Goal: Task Accomplishment & Management: Use online tool/utility

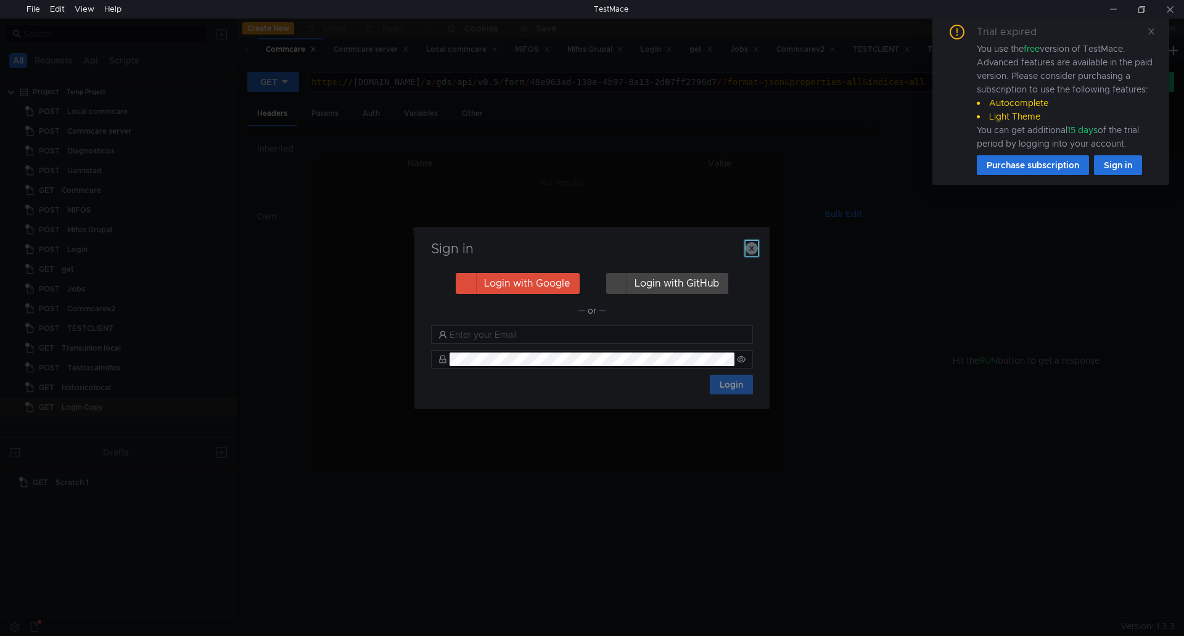
click at [748, 251] on icon "button" at bounding box center [751, 248] width 12 height 12
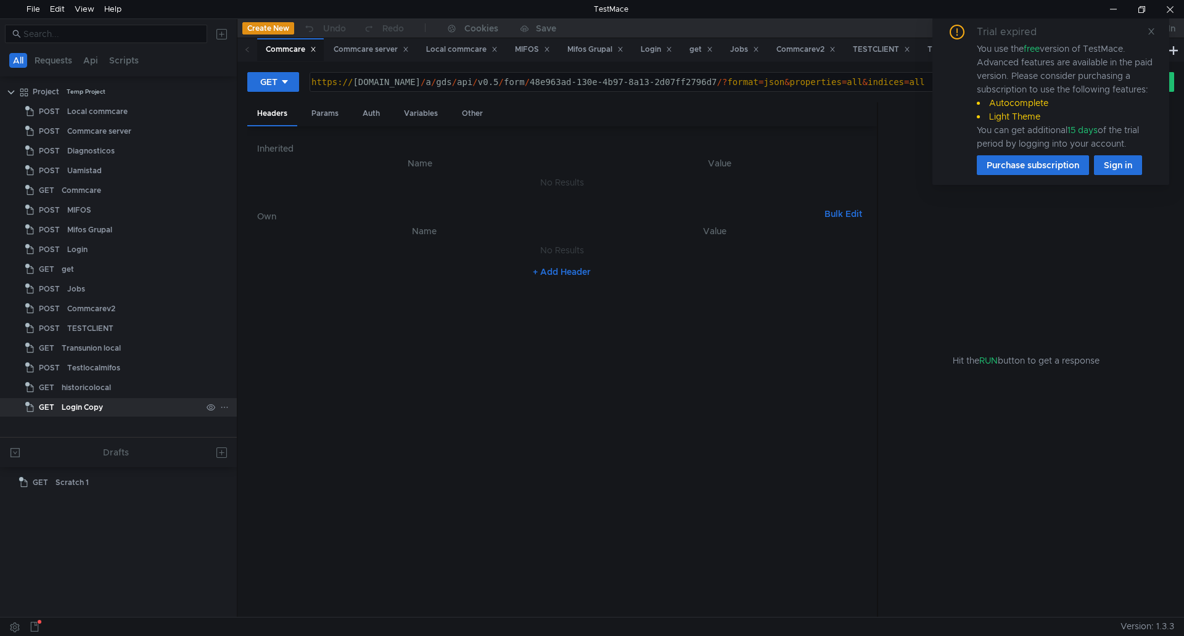
click at [88, 408] on div "Login Copy" at bounding box center [82, 407] width 41 height 18
click at [329, 116] on div "Params" at bounding box center [324, 113] width 47 height 23
click at [367, 115] on div "Auth" at bounding box center [371, 113] width 37 height 23
click at [73, 406] on div "Login Copy" at bounding box center [82, 407] width 41 height 18
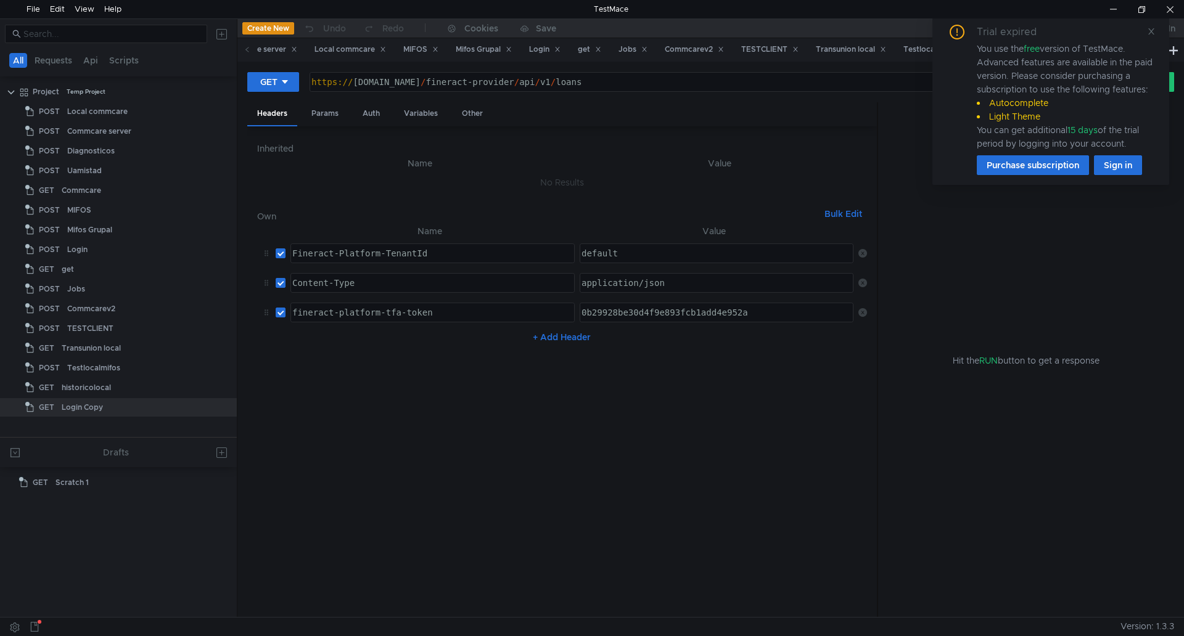
click at [860, 313] on icon at bounding box center [862, 312] width 9 height 9
click at [885, 81] on div "https:// a3c297bcf42654c6abe65eaddfdc5948-1387974514.us-east-2.elb.amazonaws.co…" at bounding box center [697, 92] width 777 height 30
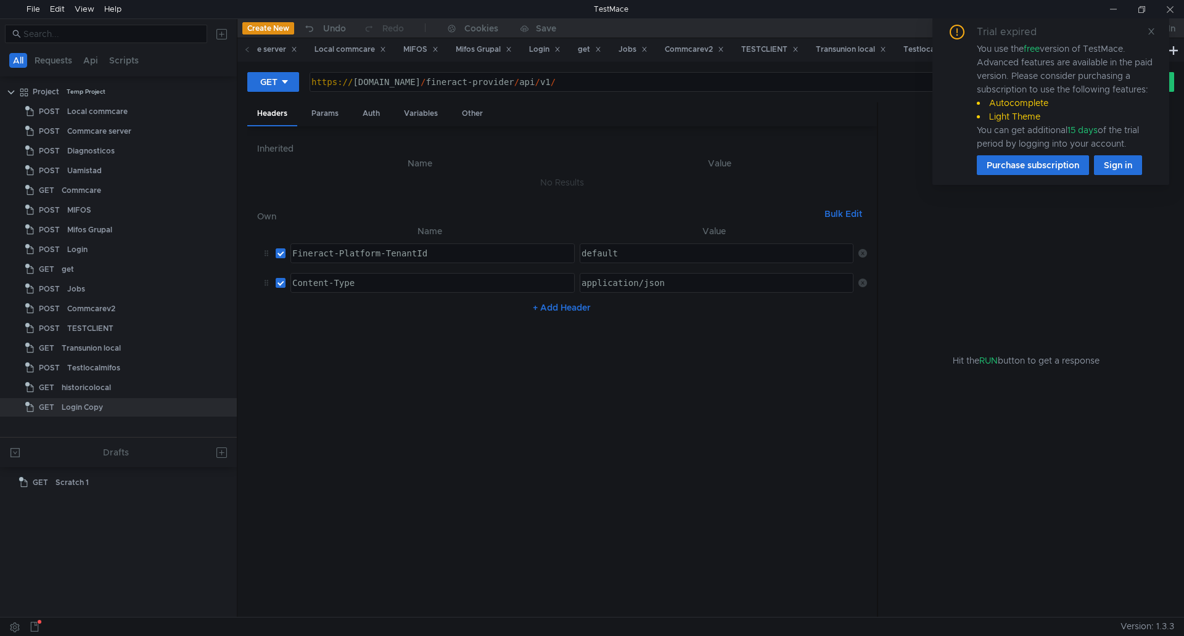
click at [872, 80] on div "https:// a3c297bcf42654c6abe65eaddfdc5948-1387974514.us-east-2.elb.amazonaws.co…" at bounding box center [697, 92] width 777 height 30
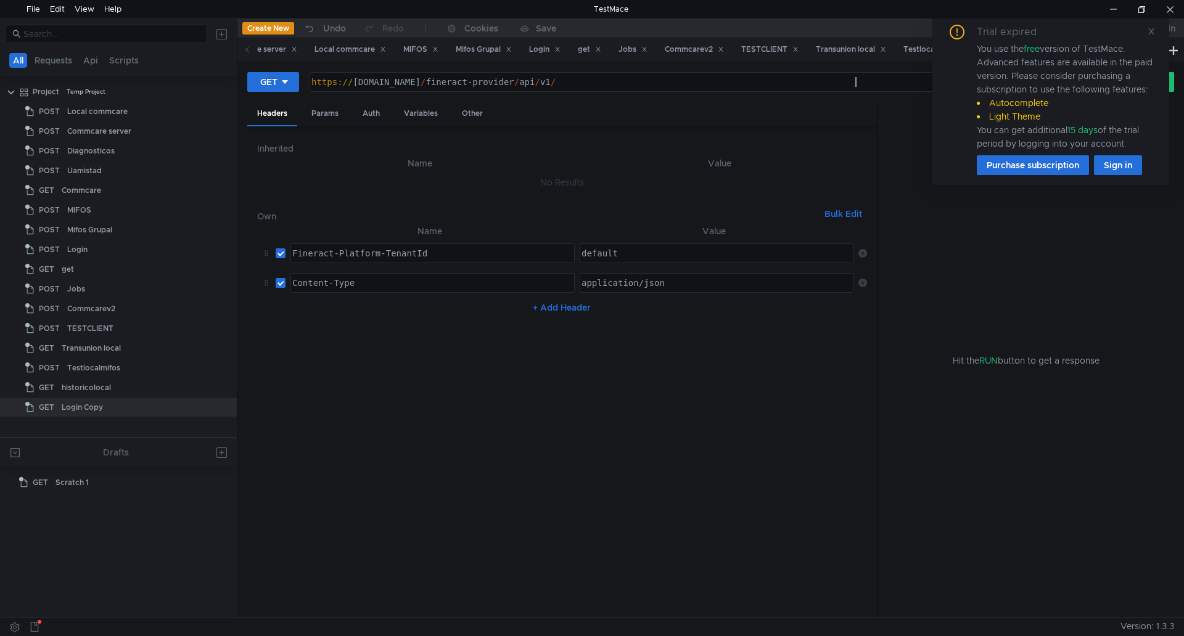
paste textarea "twofactor/invalidate"
type textarea "https://a3c297bcf42654c6abe65eaddfdc5948-1387974514.us-east-2.elb.amazonaws.com…"
click at [330, 116] on div "Params" at bounding box center [324, 113] width 47 height 23
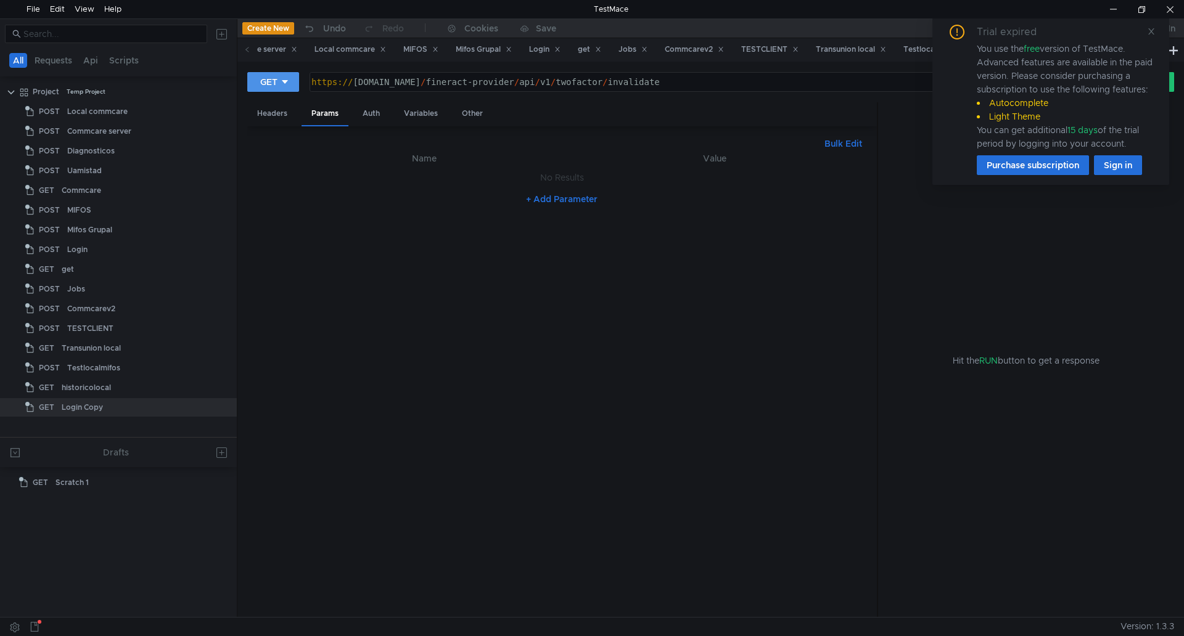
click at [290, 82] on button "GET" at bounding box center [273, 82] width 52 height 20
click at [268, 125] on li "POST" at bounding box center [274, 128] width 54 height 20
click at [368, 112] on div "Body" at bounding box center [372, 113] width 39 height 23
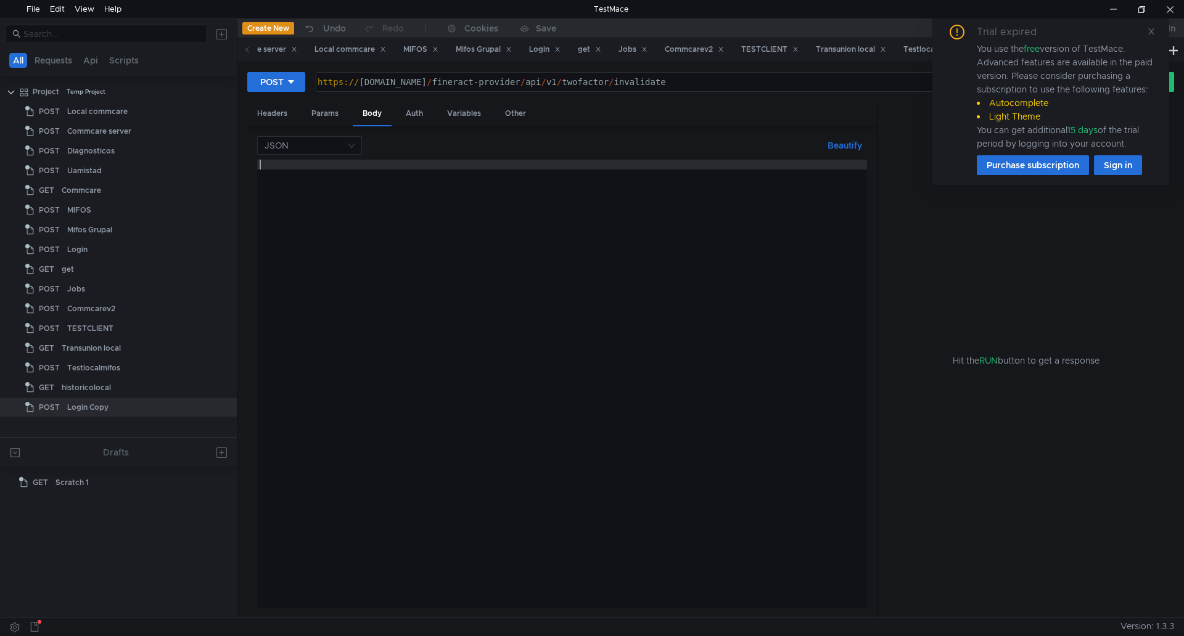
click at [335, 174] on div at bounding box center [562, 394] width 610 height 468
type textarea "¨"
click at [300, 170] on div at bounding box center [562, 394] width 610 height 468
type textarea "{}"
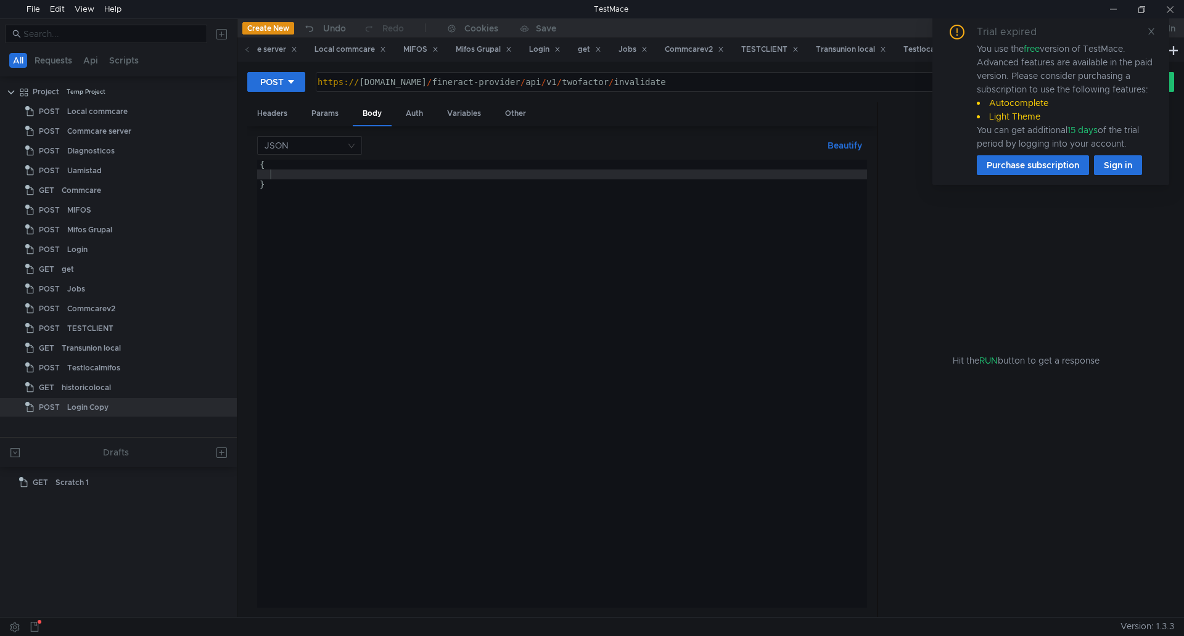
drag, startPoint x: 279, startPoint y: 177, endPoint x: 329, endPoint y: 191, distance: 51.9
click at [279, 177] on div "{ }" at bounding box center [562, 394] width 610 height 468
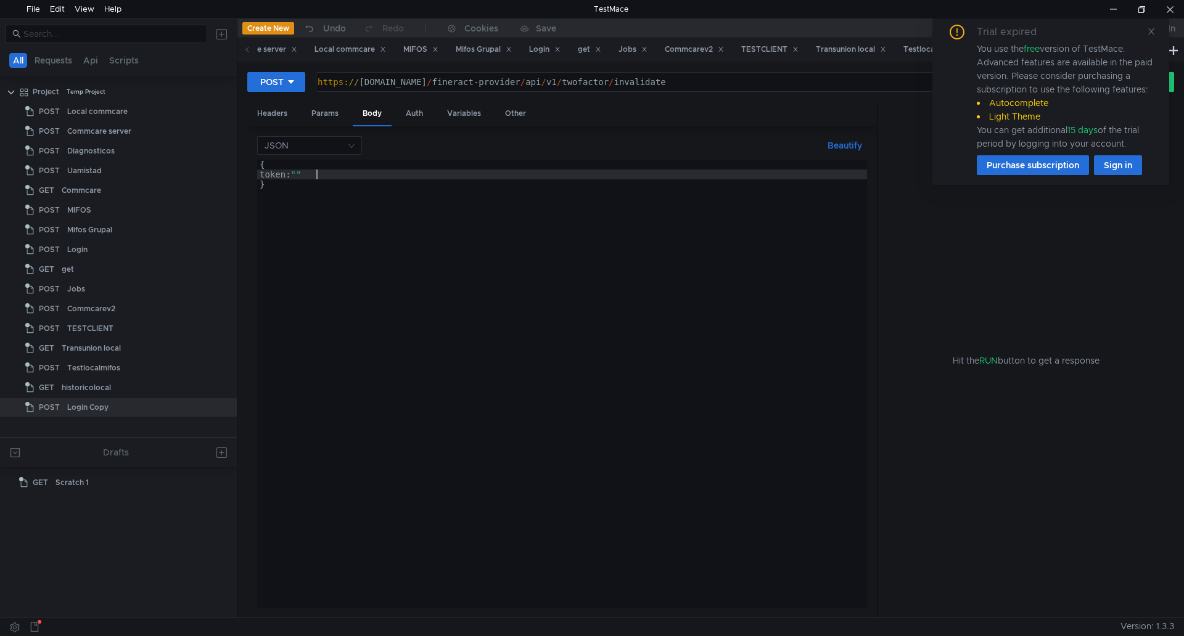
scroll to position [0, 4]
paste textarea "twofactor/invalidate"
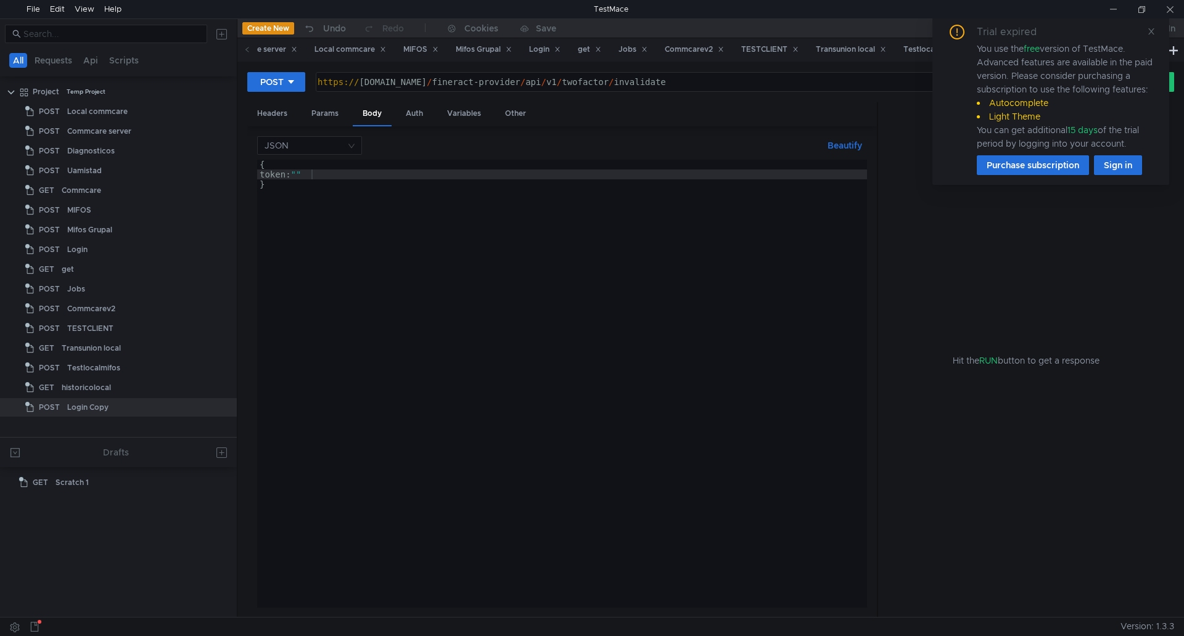
click at [311, 171] on div "{ token: "" }" at bounding box center [562, 394] width 610 height 468
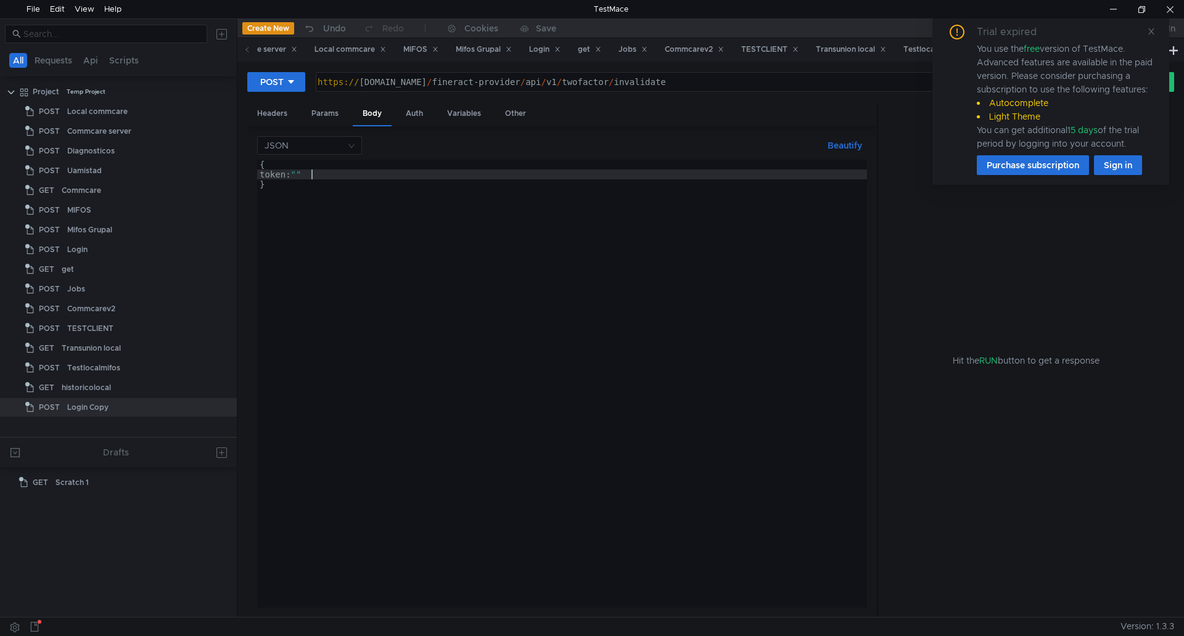
click at [310, 171] on div "{ token: "" }" at bounding box center [562, 394] width 610 height 468
paste textarea "0b29928be30d4f9e893fcb1add4e952a"
type textarea "token: "0b29928be30d4f9e893fcb1add4e952a""
click at [1151, 29] on icon at bounding box center [1151, 31] width 9 height 9
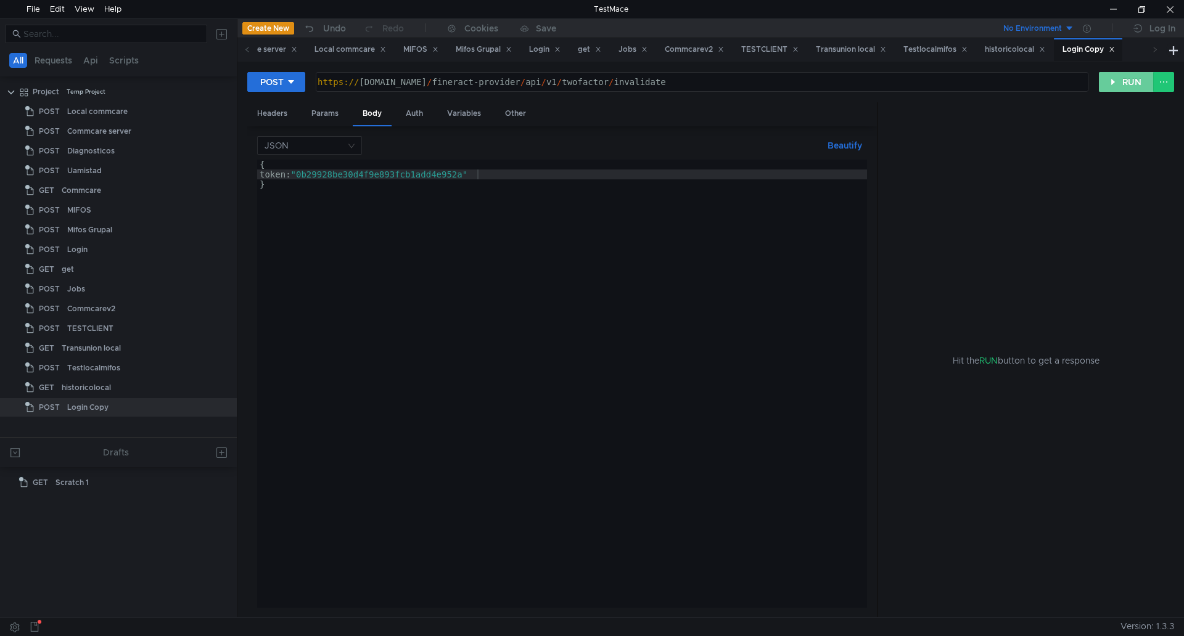
click at [1146, 89] on button "RUN" at bounding box center [1125, 82] width 55 height 20
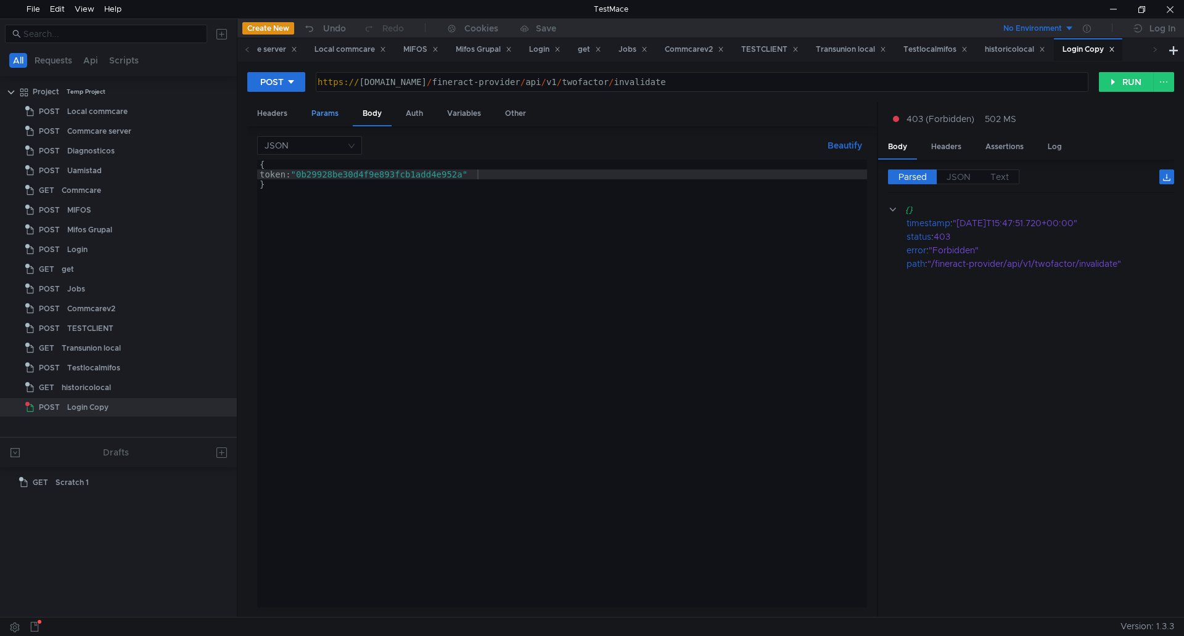
click at [326, 115] on div "Params" at bounding box center [324, 113] width 47 height 23
click at [276, 114] on div "Headers" at bounding box center [272, 113] width 50 height 23
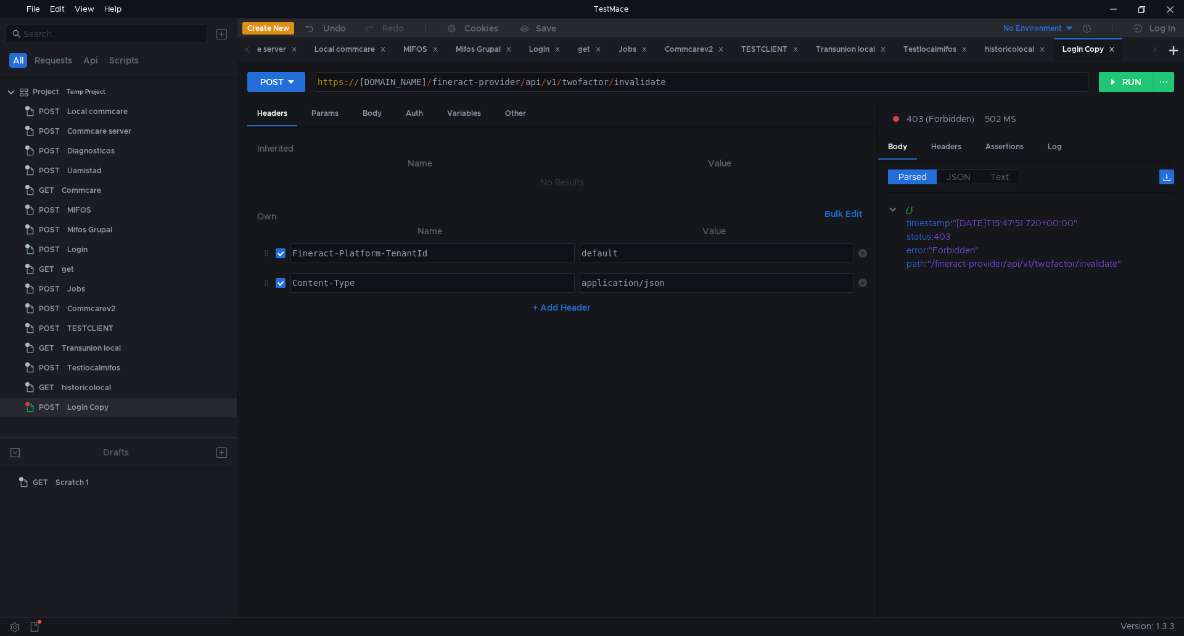
click at [558, 308] on button "+ Add Header" at bounding box center [562, 307] width 68 height 15
click at [385, 317] on div at bounding box center [431, 323] width 283 height 30
click at [631, 302] on td "ההההההההההההההההההההההההההההההההההההההההההההההההההההההההההההההההההההההההההההההה…" at bounding box center [714, 313] width 279 height 30
click at [620, 314] on div at bounding box center [717, 323] width 276 height 30
paste textarea "0b29928be30d4f9e893fcb1add4e952a"
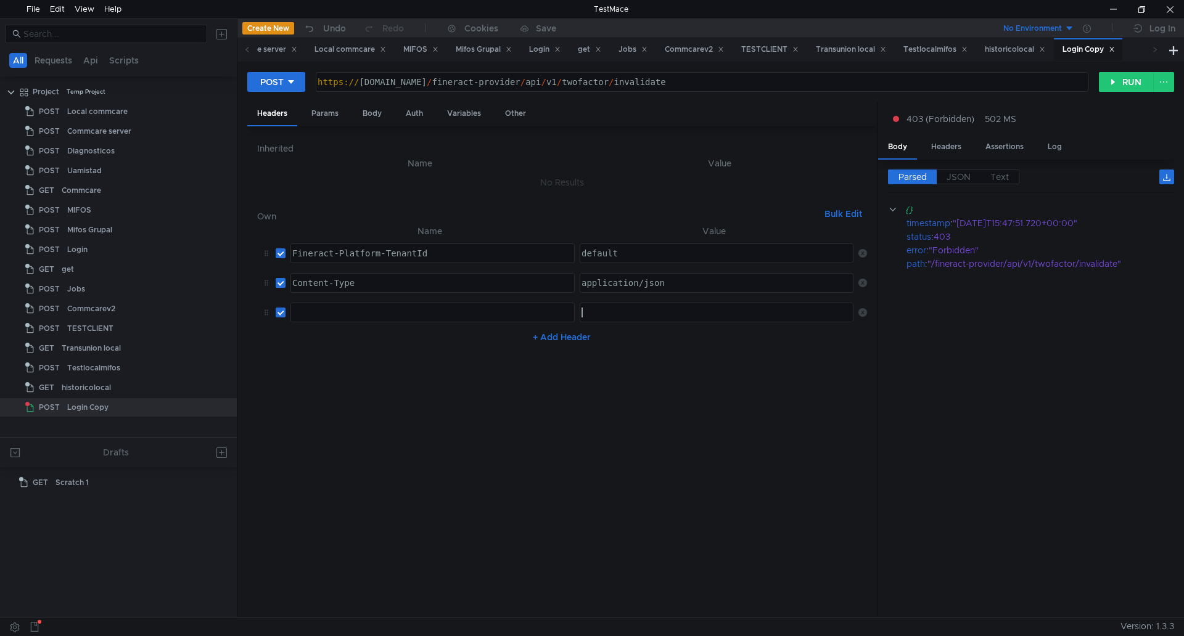
type textarea "0b29928be30d4f9e893fcb1add4e952a"
click at [374, 311] on div at bounding box center [431, 323] width 283 height 30
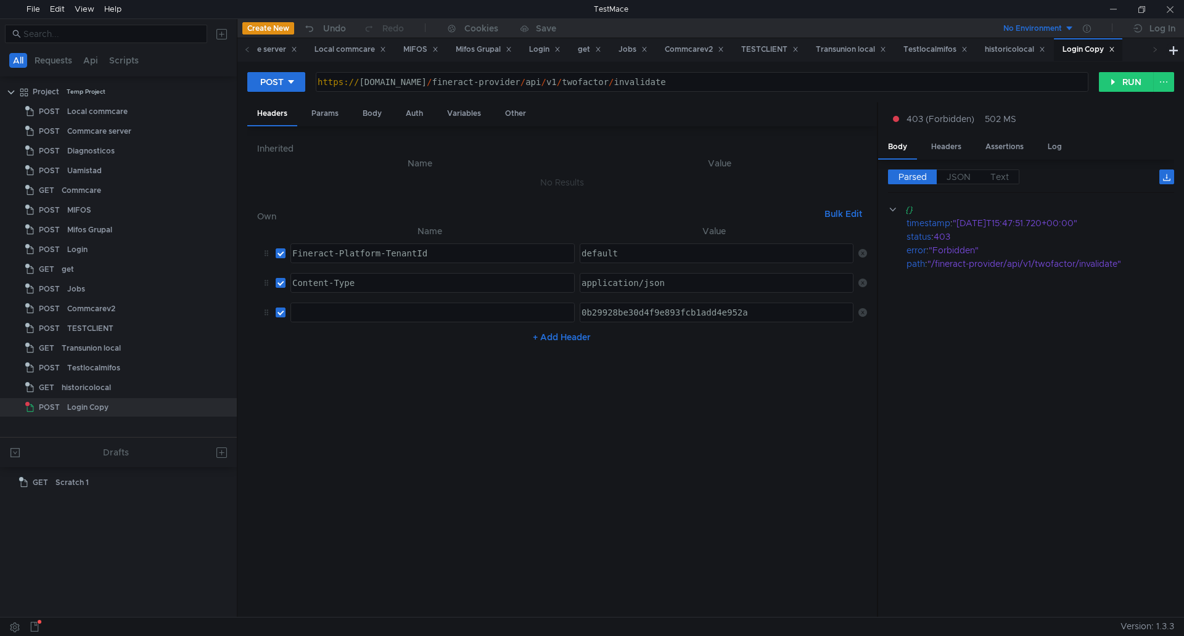
click at [333, 308] on div at bounding box center [431, 323] width 283 height 30
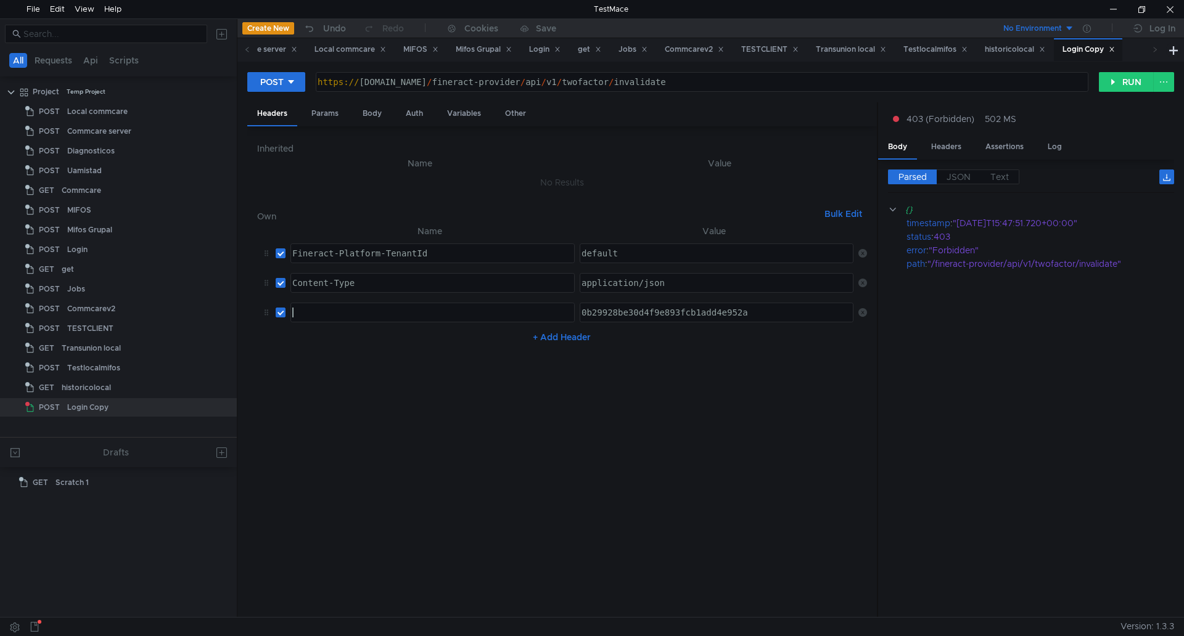
paste textarea "fineract-platform-tfa-token"
type textarea "fineract-platform-tfa-token"
click at [1121, 80] on button "RUN" at bounding box center [1125, 82] width 55 height 20
click at [1109, 5] on div at bounding box center [1112, 9] width 28 height 18
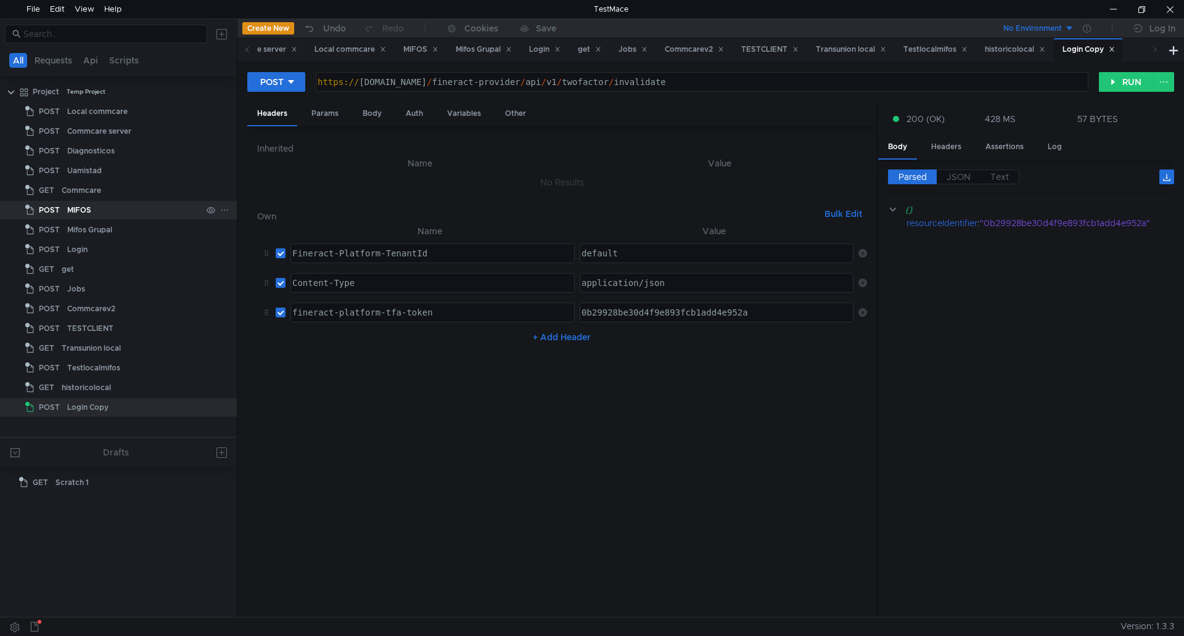
click at [81, 213] on div "MIFOS" at bounding box center [79, 210] width 24 height 18
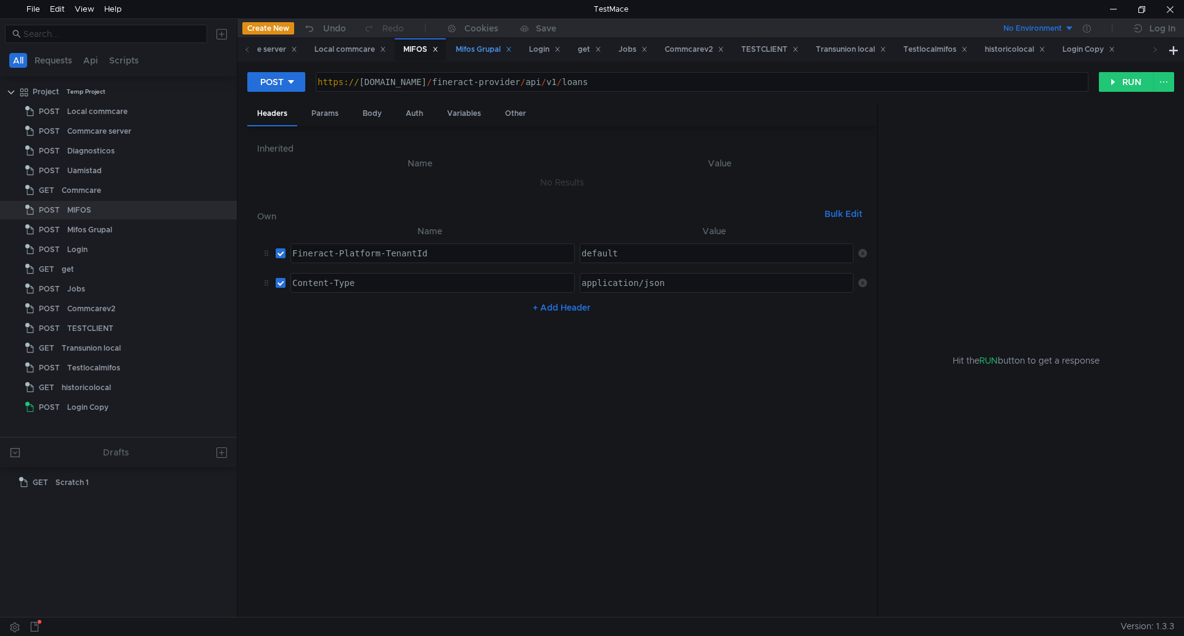
click at [482, 51] on div "Mifos Grupal" at bounding box center [484, 49] width 56 height 13
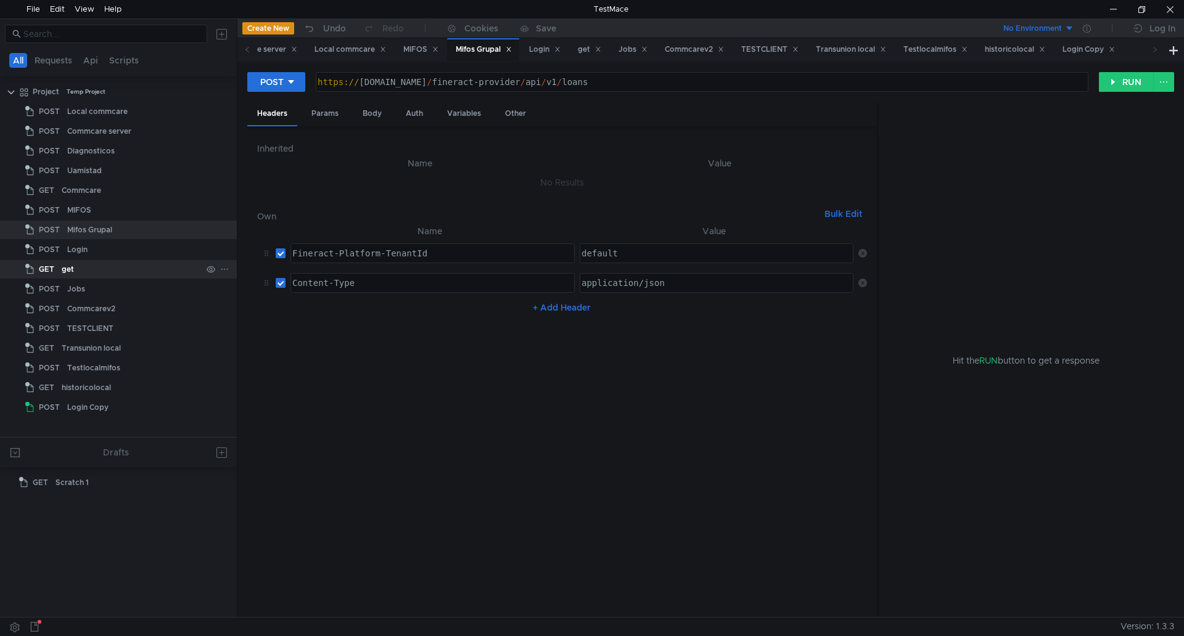
click at [94, 271] on div "get" at bounding box center [132, 269] width 140 height 18
click at [1090, 51] on div "Login Copy" at bounding box center [1088, 49] width 52 height 13
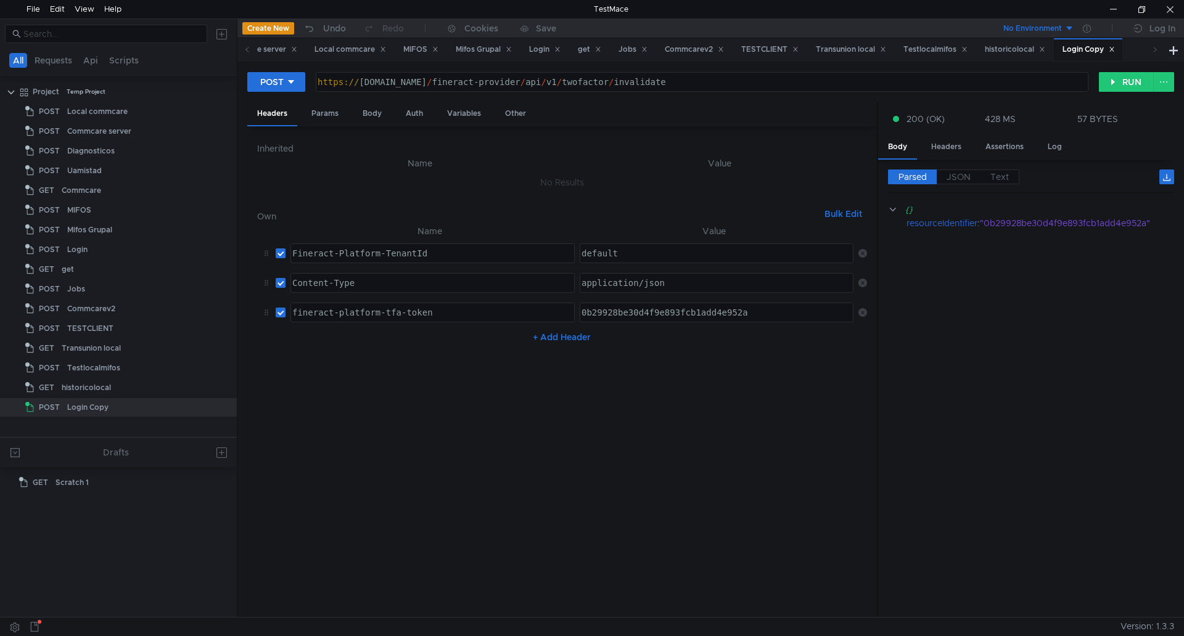
click at [999, 89] on div "https:// a3c297bcf42654c6abe65eaddfdc5948-1387974514.us-east-2.elb.amazonaws.co…" at bounding box center [700, 92] width 771 height 30
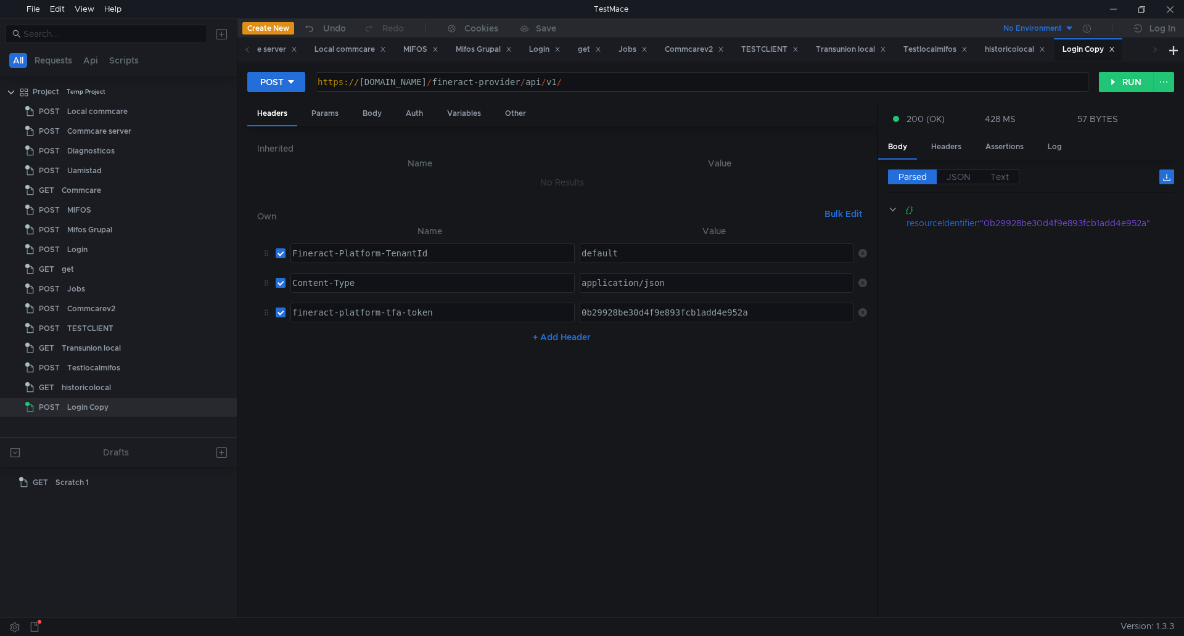
drag, startPoint x: 917, startPoint y: 80, endPoint x: 938, endPoint y: 80, distance: 21.0
click at [917, 80] on div "https:// a3c297bcf42654c6abe65eaddfdc5948-1387974514.us-east-2.elb.amazonaws.co…" at bounding box center [700, 92] width 771 height 30
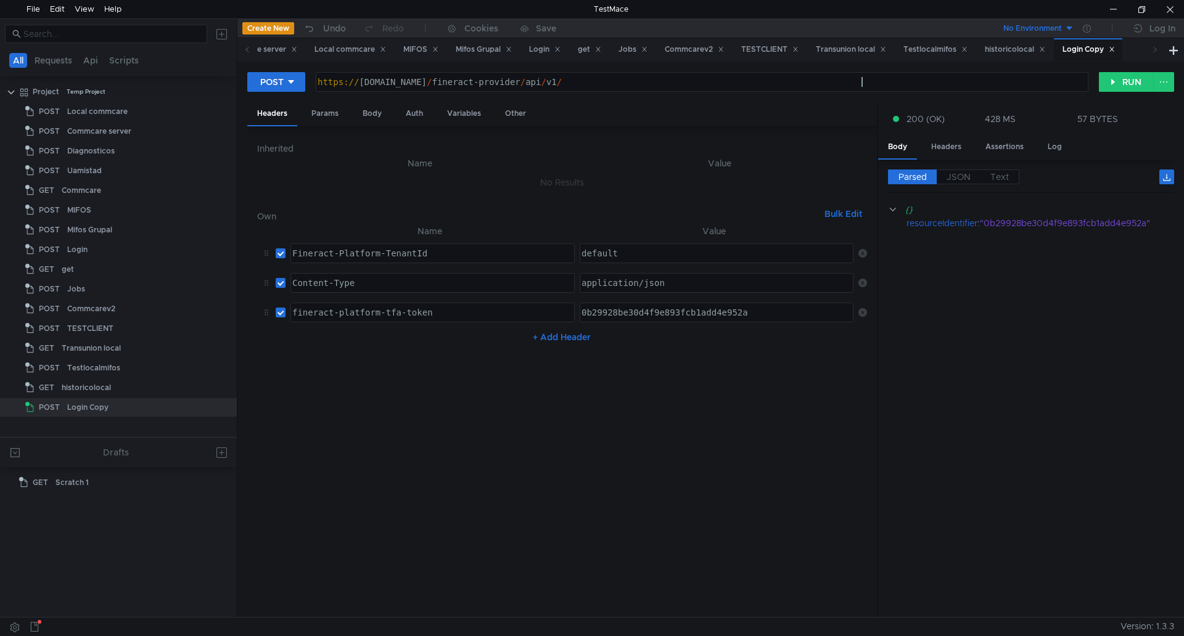
paste textarea "authentication"
type textarea "[URL][DOMAIN_NAME]"
click at [862, 313] on icon at bounding box center [862, 312] width 9 height 9
click at [361, 117] on div "Body" at bounding box center [372, 113] width 39 height 23
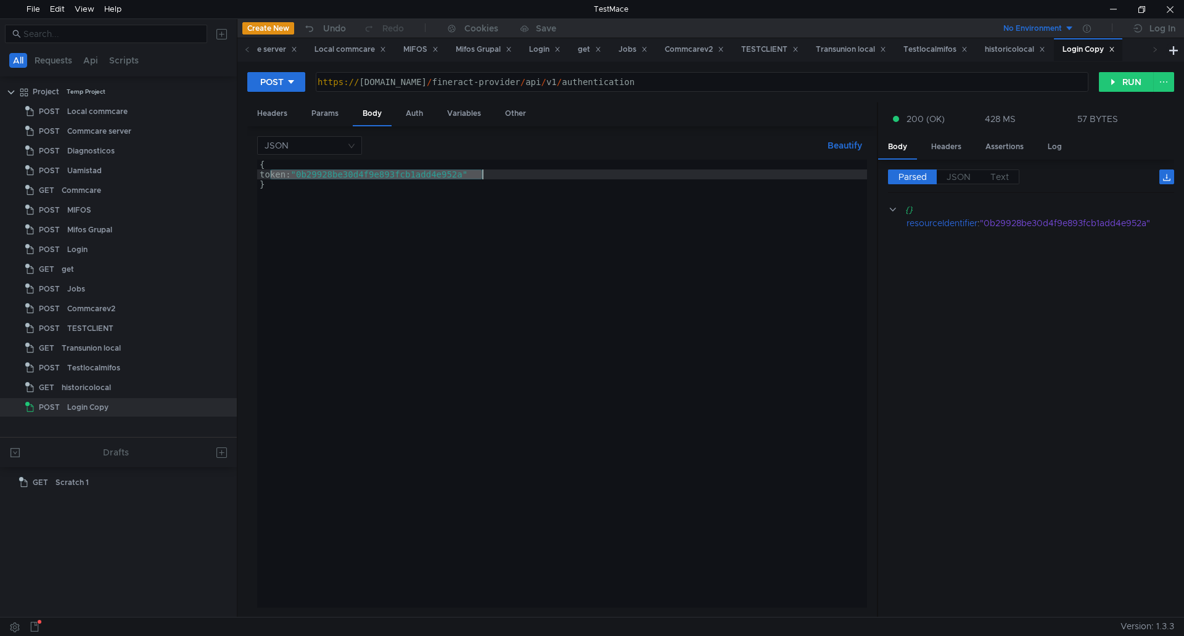
drag, startPoint x: 271, startPoint y: 172, endPoint x: 491, endPoint y: 176, distance: 220.7
click at [491, 176] on div "{ token: "0b29928be30d4f9e893fcb1add4e952a" }" at bounding box center [562, 394] width 610 height 468
type textarea "username: "101008","
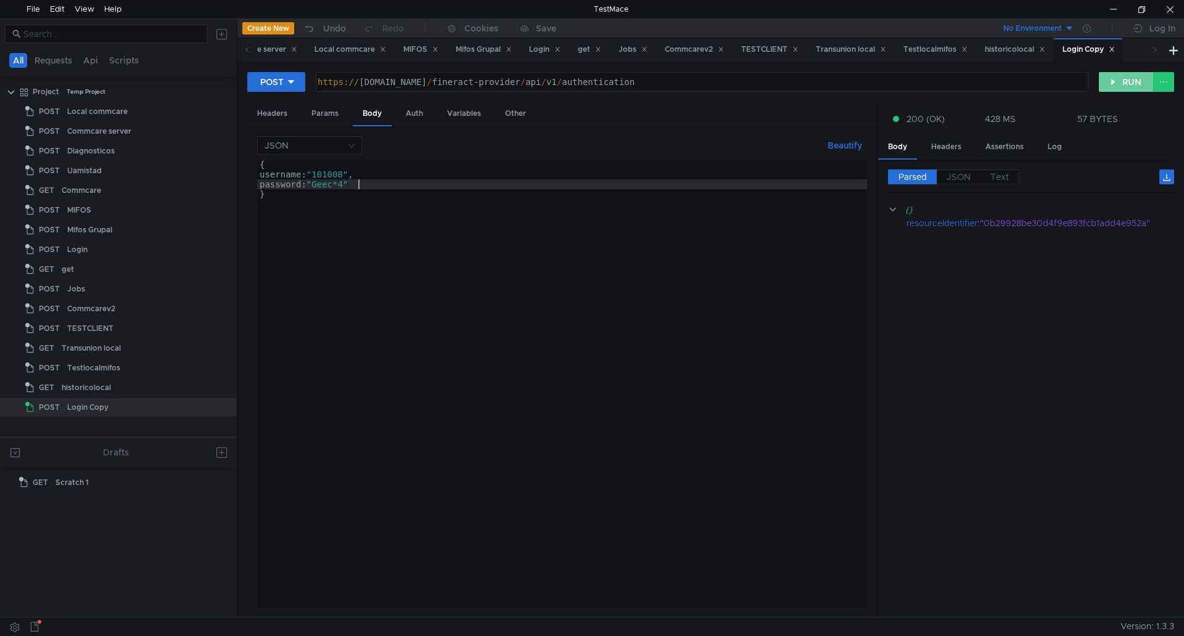
type textarea "password: "[SECURITY_DATA]""
click at [1129, 80] on button "RUN" at bounding box center [1125, 82] width 55 height 20
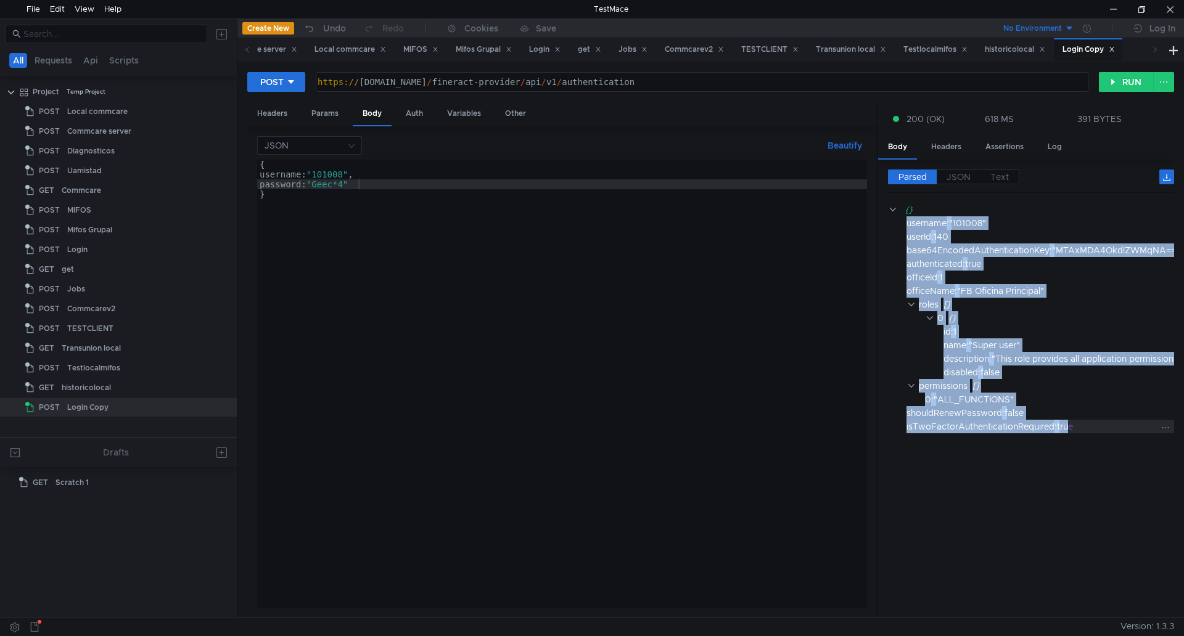
drag, startPoint x: 906, startPoint y: 222, endPoint x: 1078, endPoint y: 427, distance: 267.8
click at [1074, 428] on div "{} username : "101008" userId : 140 base64EncodedAuthenticationKey : "MTAxMDA4O…" at bounding box center [1045, 318] width 314 height 231
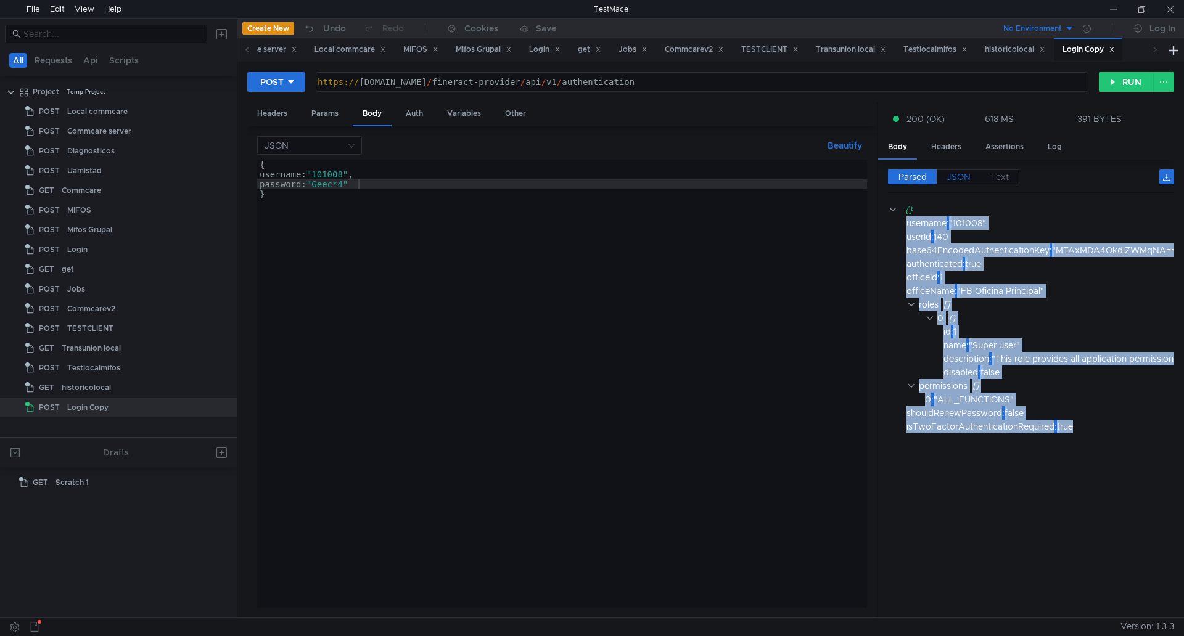
click at [971, 174] on label "JSON" at bounding box center [958, 177] width 44 height 15
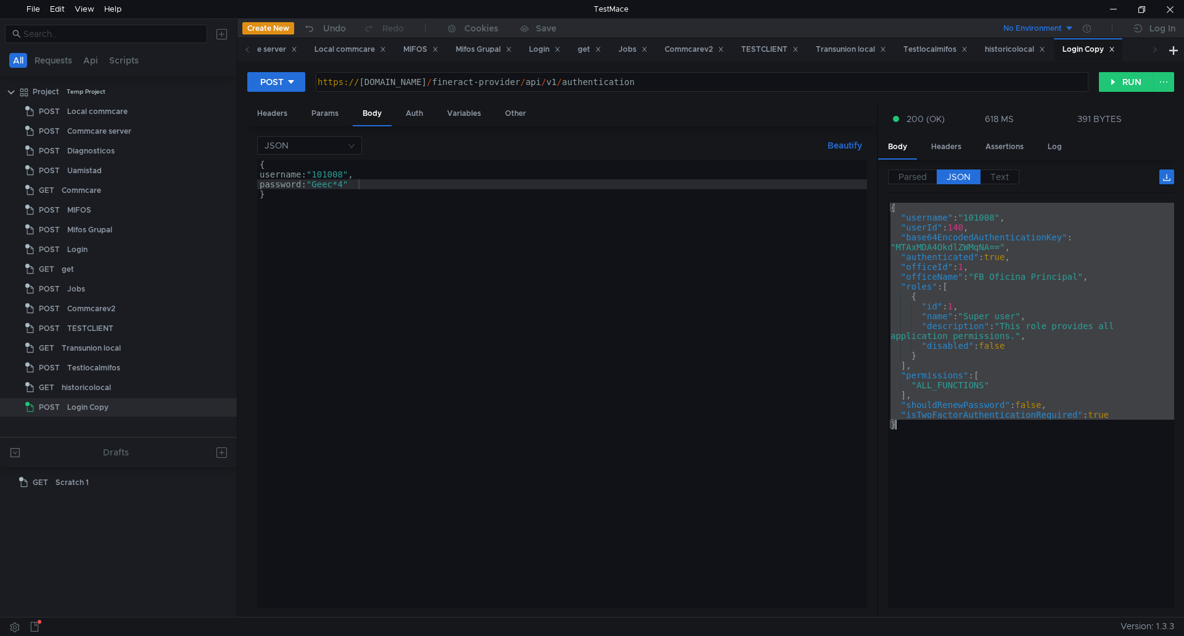
drag, startPoint x: 891, startPoint y: 208, endPoint x: 978, endPoint y: 434, distance: 241.8
click at [978, 434] on div "{ "username" : "101008" , "userId" : 140 , "base64EncodedAuthenticationKey" : "…" at bounding box center [1031, 415] width 286 height 425
type textarea ""isTwoFactorAuthenticationRequired": true }"
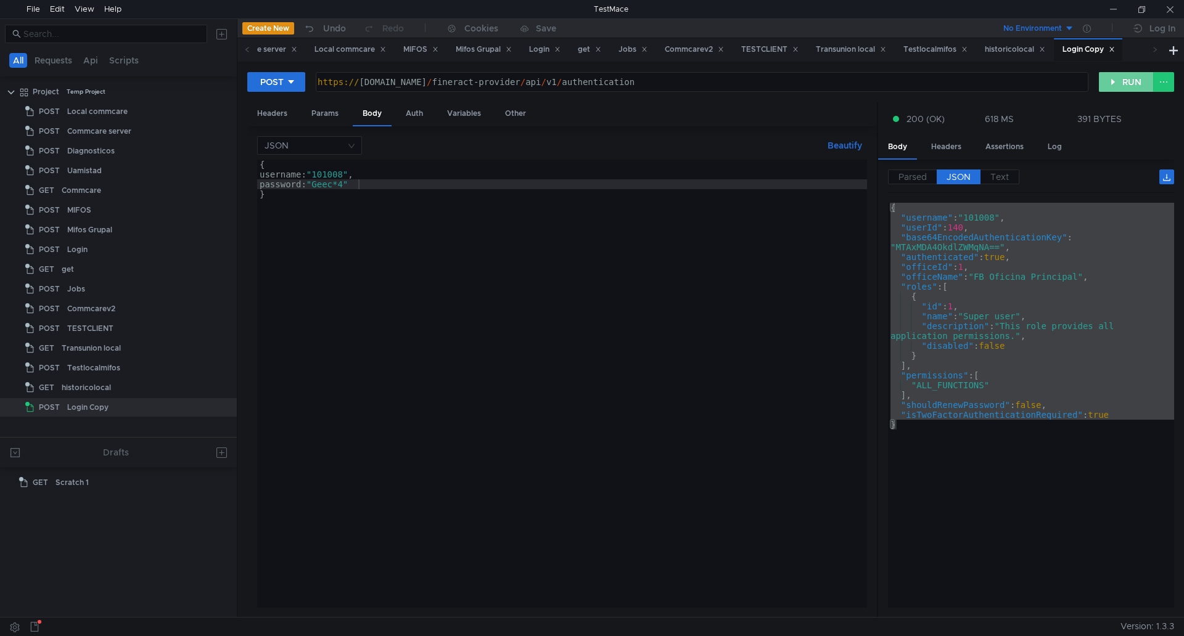
click at [1120, 85] on button "RUN" at bounding box center [1125, 82] width 55 height 20
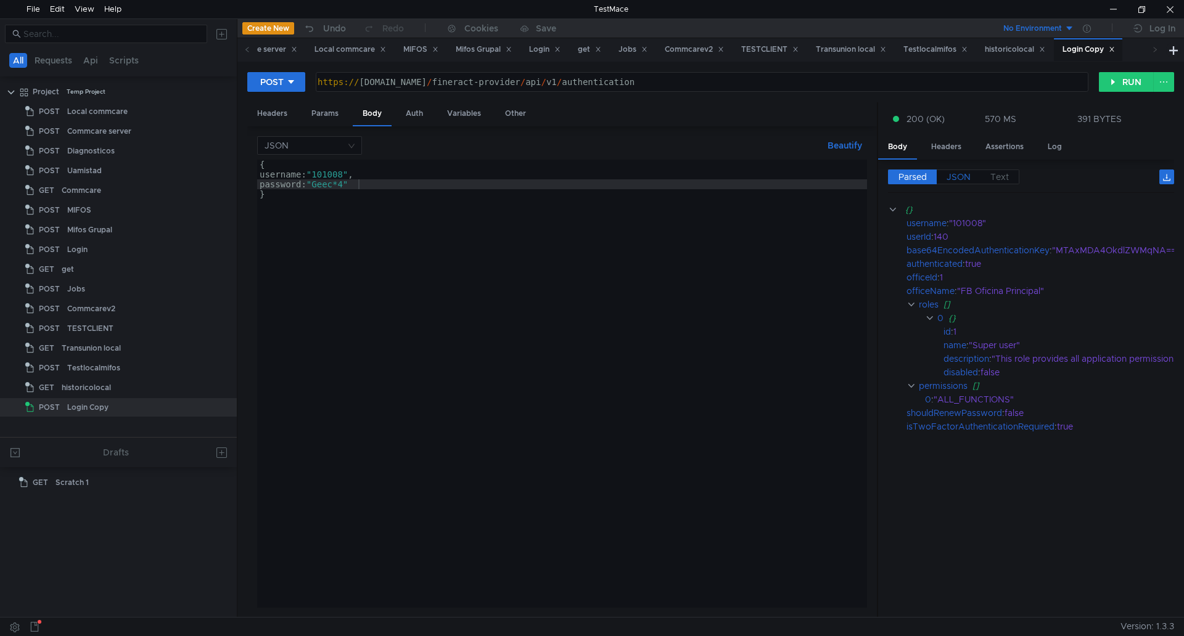
click at [953, 177] on span "JSON" at bounding box center [958, 176] width 24 height 11
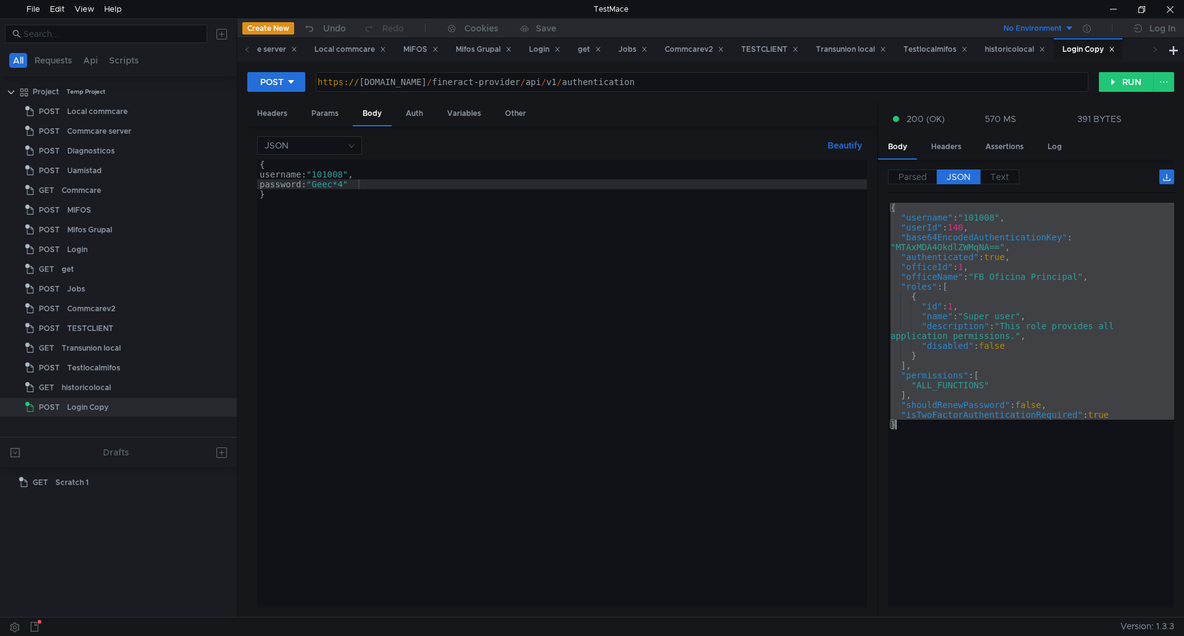
drag, startPoint x: 890, startPoint y: 208, endPoint x: 1113, endPoint y: 449, distance: 328.5
click at [1113, 449] on div "{ "username" : "101008" , "userId" : 140 , "base64EncodedAuthenticationKey" : "…" at bounding box center [1031, 415] width 286 height 425
type textarea ""isTwoFactorAuthenticationRequired": true }"
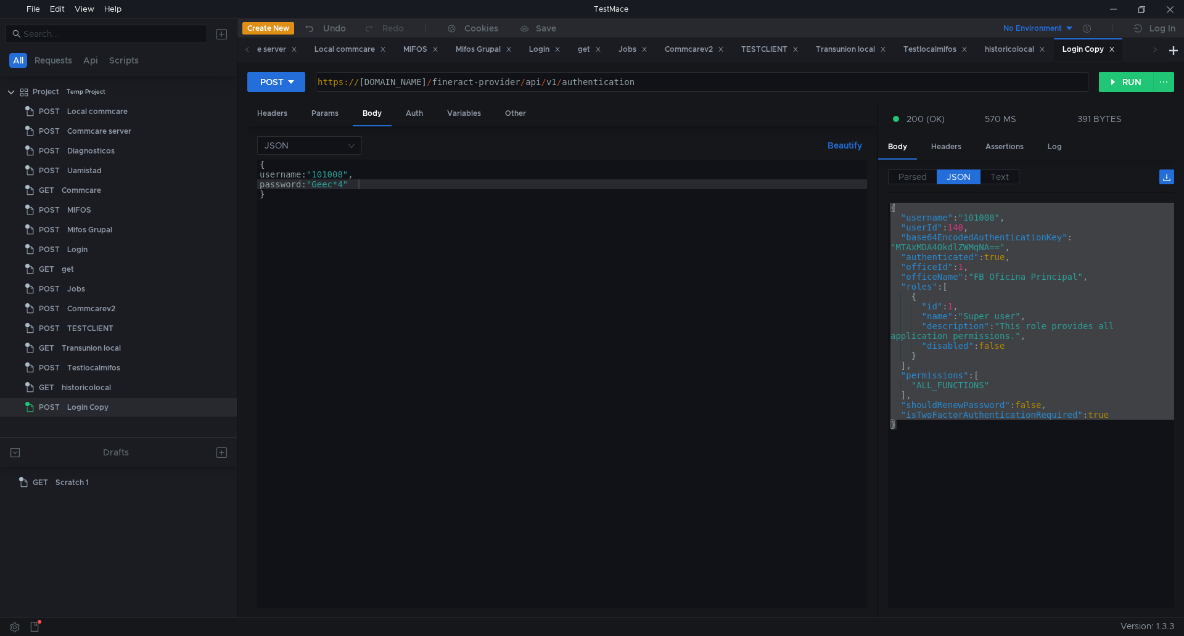
scroll to position [0, 7]
click at [1110, 7] on div at bounding box center [1112, 9] width 28 height 18
